Goal: Navigation & Orientation: Understand site structure

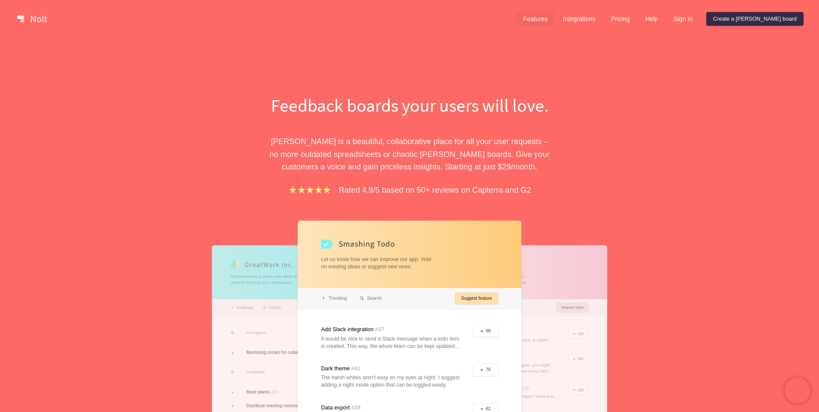
click at [554, 18] on link "Features" at bounding box center [535, 19] width 38 height 14
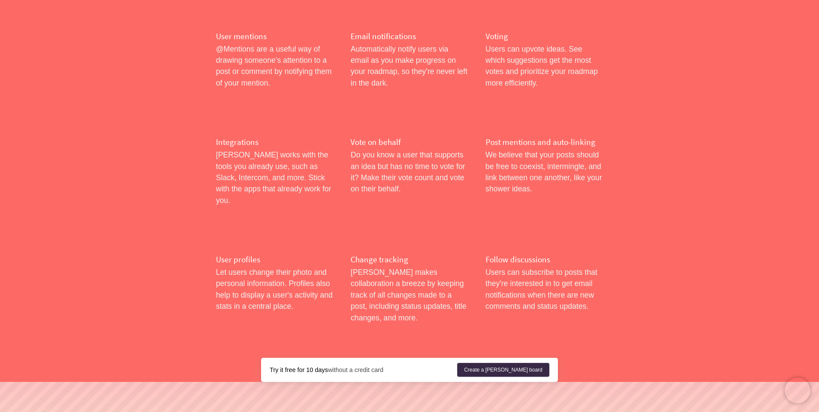
scroll to position [1363, 0]
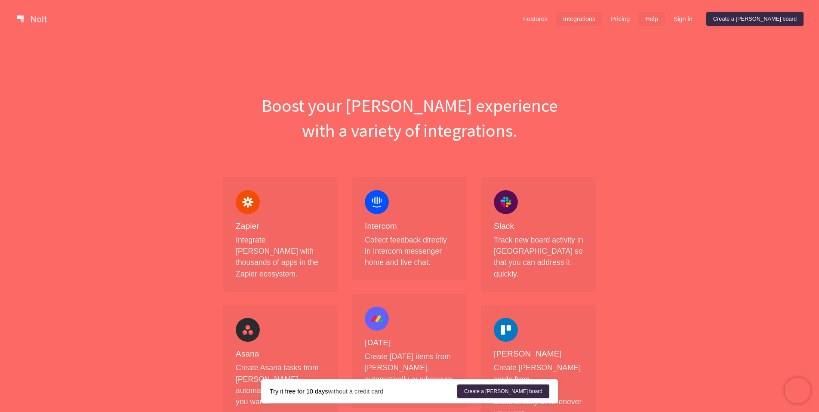
click at [665, 19] on link "Help" at bounding box center [651, 19] width 27 height 14
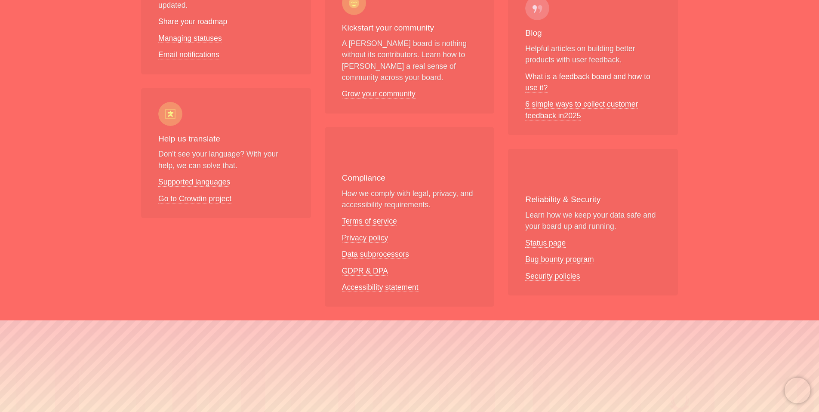
scroll to position [602, 0]
